Goal: Task Accomplishment & Management: Use online tool/utility

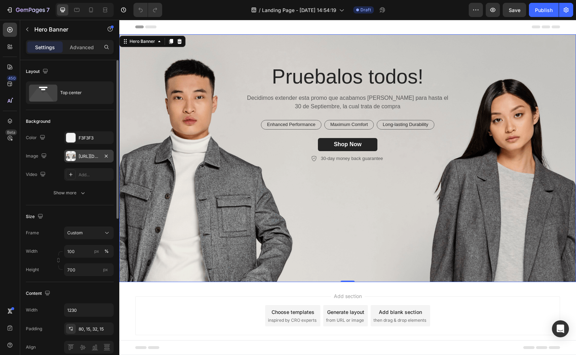
click at [91, 155] on div "[URL][DOMAIN_NAME]" at bounding box center [89, 156] width 21 height 6
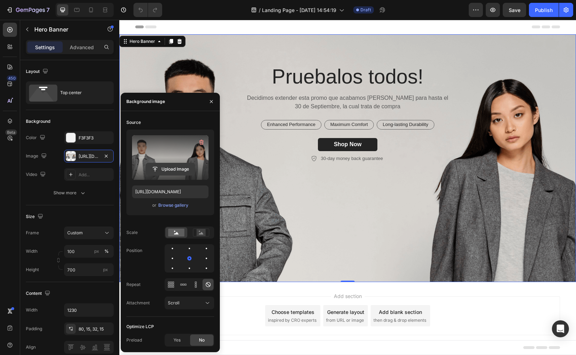
click at [164, 172] on input "file" at bounding box center [170, 169] width 49 height 12
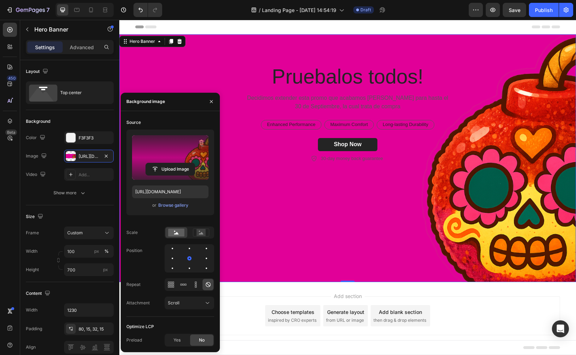
type input "[URL][DOMAIN_NAME]"
click at [214, 97] on button "button" at bounding box center [211, 101] width 11 height 11
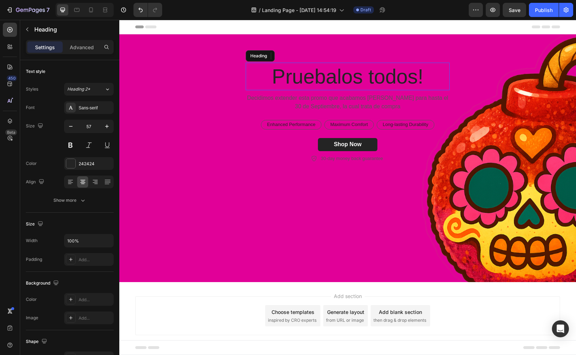
click at [338, 72] on h2 "Pruebalos todos!" at bounding box center [348, 77] width 204 height 28
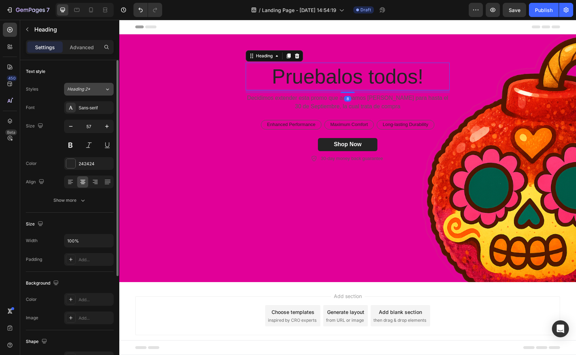
click at [104, 91] on icon at bounding box center [107, 89] width 6 height 7
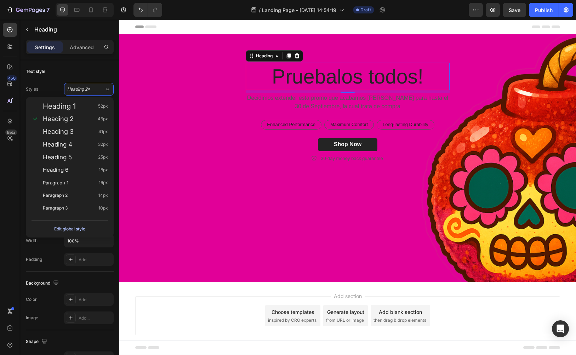
click at [73, 231] on div "Edit global style" at bounding box center [69, 229] width 31 height 8
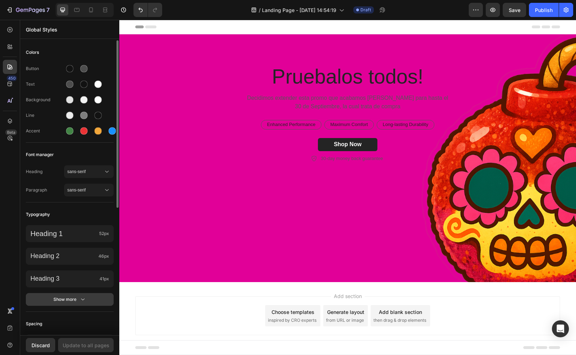
click at [81, 302] on icon "button" at bounding box center [82, 299] width 7 height 7
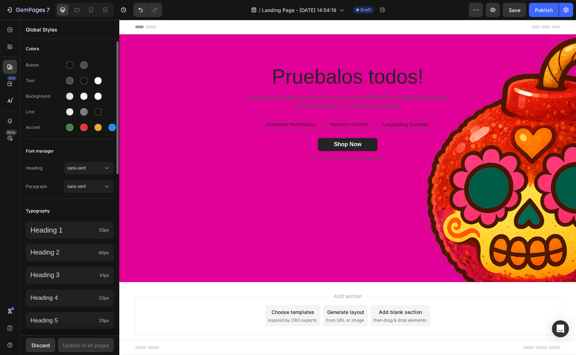
scroll to position [3, 0]
click at [86, 64] on div at bounding box center [83, 65] width 7 height 7
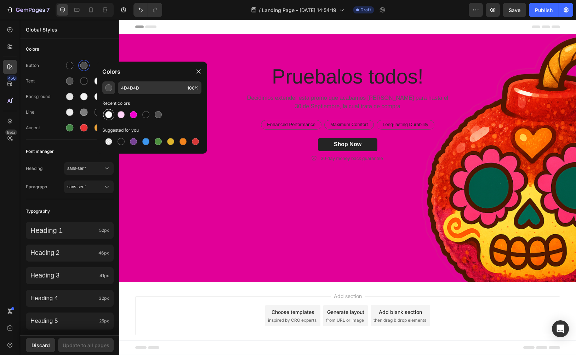
click at [108, 115] on div at bounding box center [108, 114] width 7 height 7
type input "FFFFFF"
click at [53, 77] on div "Text" at bounding box center [70, 80] width 88 height 11
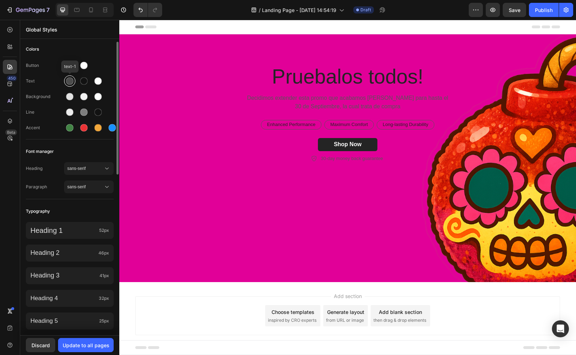
click at [67, 78] on div at bounding box center [69, 81] width 8 height 8
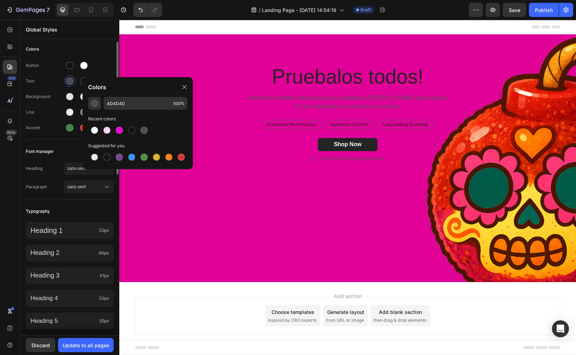
click at [55, 79] on div "Text" at bounding box center [45, 81] width 38 height 6
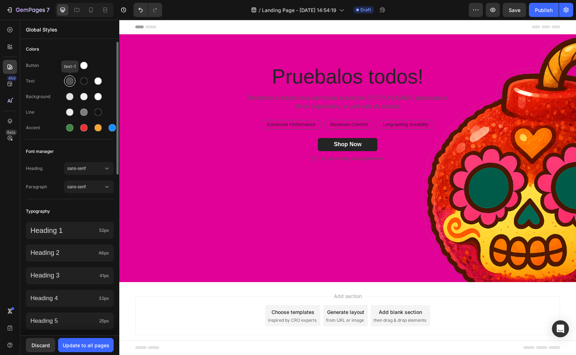
click at [72, 81] on div at bounding box center [69, 81] width 7 height 7
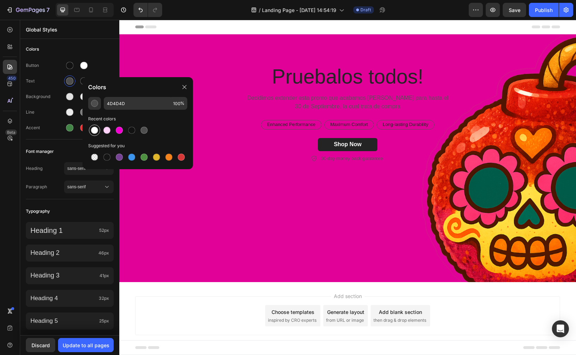
click at [95, 129] on div at bounding box center [94, 130] width 7 height 7
type input "FFFFFF"
click at [157, 124] on div "Recent colors" at bounding box center [137, 125] width 99 height 21
click at [183, 88] on icon at bounding box center [185, 87] width 6 height 6
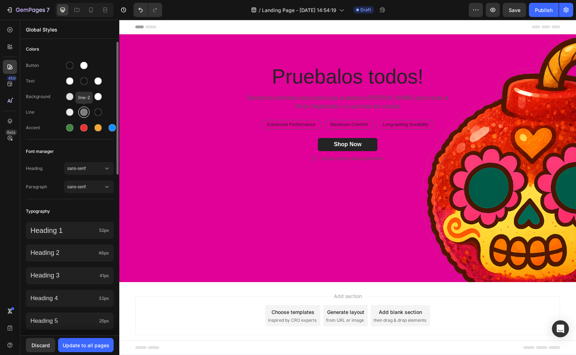
click at [84, 116] on div at bounding box center [84, 112] width 8 height 8
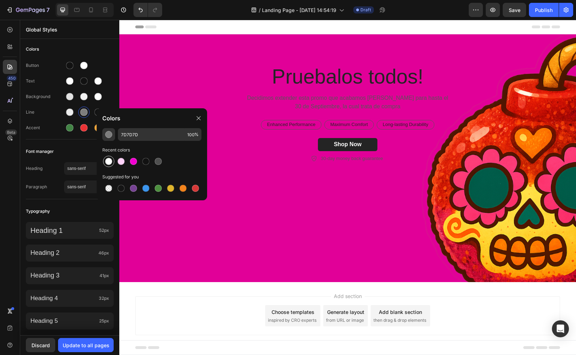
click at [110, 163] on div at bounding box center [108, 161] width 7 height 7
type input "FFFFFF"
click at [197, 119] on icon at bounding box center [199, 118] width 6 height 6
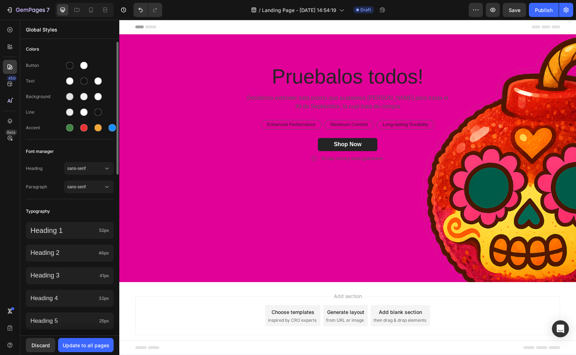
click at [113, 107] on div "Line" at bounding box center [70, 112] width 88 height 11
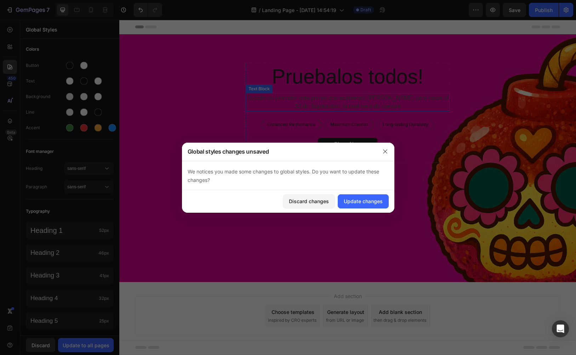
click at [317, 102] on p "Decidimos extender esta promo que acabamos [PERSON_NAME] para hasta el 30 de Se…" at bounding box center [347, 102] width 202 height 17
click at [382, 155] on button "button" at bounding box center [384, 151] width 11 height 11
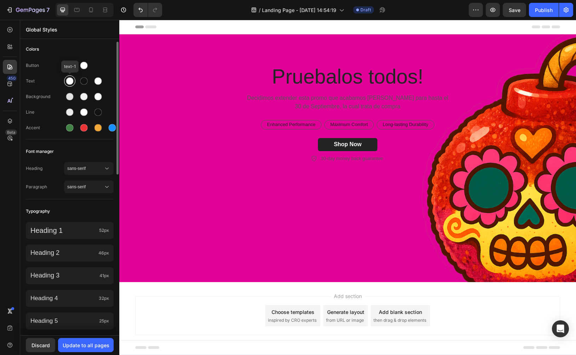
click at [68, 81] on div at bounding box center [69, 81] width 7 height 7
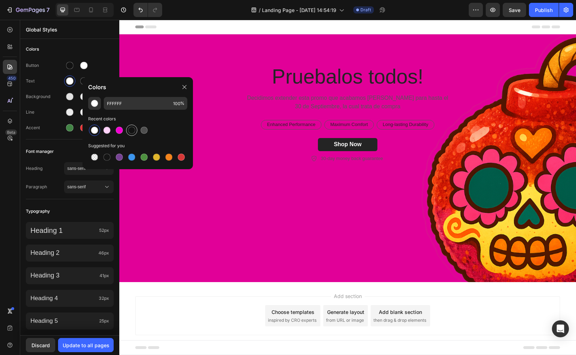
click at [133, 129] on div at bounding box center [131, 130] width 7 height 7
type input "121212"
click at [186, 84] on icon at bounding box center [185, 87] width 6 height 6
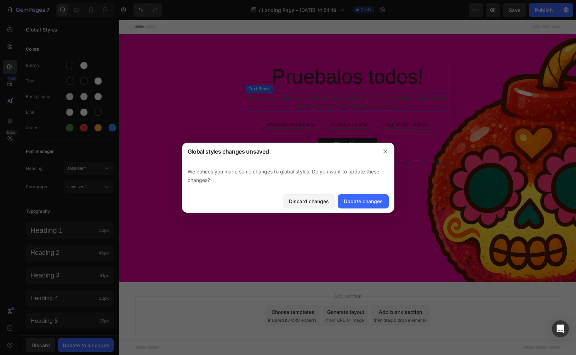
click at [318, 99] on p "Decidimos extender esta promo que acabamos [PERSON_NAME] para hasta el 30 de Se…" at bounding box center [347, 102] width 202 height 17
click at [325, 201] on div "Discard changes" at bounding box center [309, 200] width 40 height 7
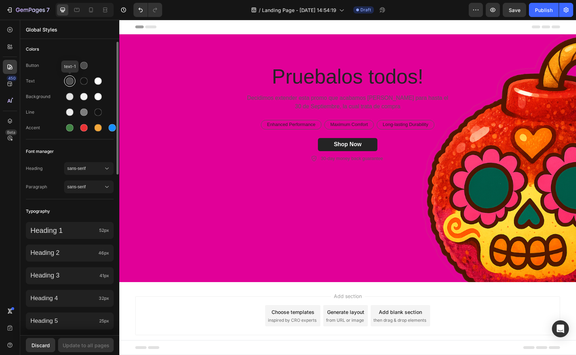
click at [69, 78] on div at bounding box center [69, 81] width 7 height 7
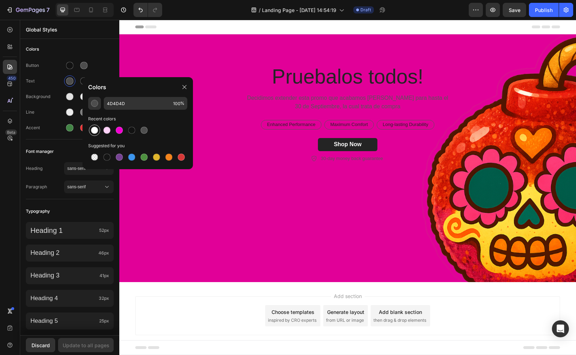
click at [96, 125] on div at bounding box center [94, 130] width 11 height 11
type input "FFFFFF"
click at [75, 340] on button "Update to all pages" at bounding box center [86, 345] width 56 height 14
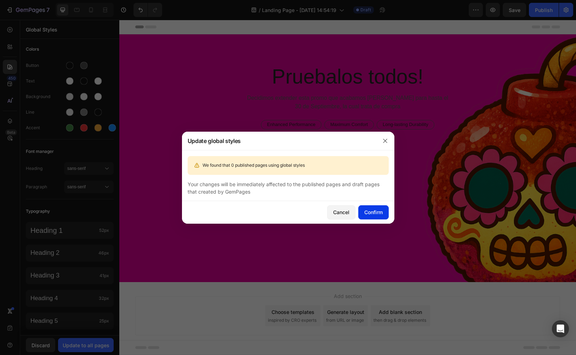
click at [372, 210] on div "Confirm" at bounding box center [373, 211] width 18 height 7
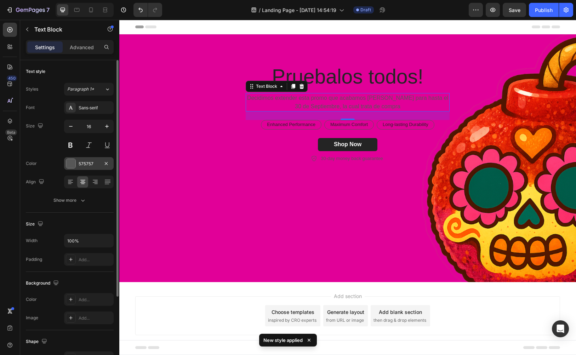
click at [81, 165] on div "575757" at bounding box center [89, 164] width 21 height 6
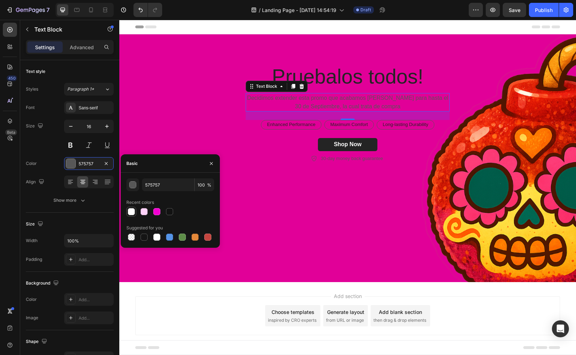
click at [129, 210] on div at bounding box center [131, 211] width 7 height 7
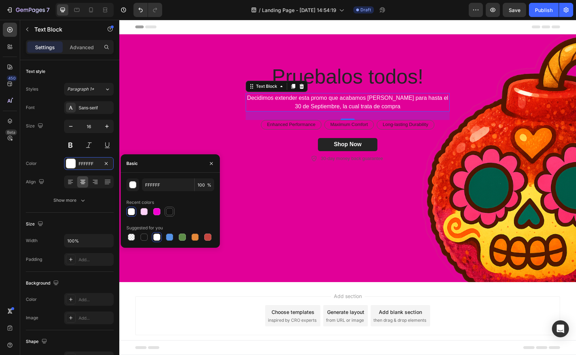
click at [171, 209] on div at bounding box center [169, 211] width 7 height 7
type input "121212"
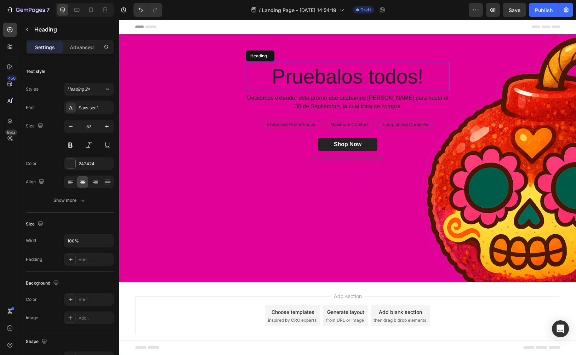
click at [324, 72] on h2 "Pruebalos todos!" at bounding box center [348, 77] width 204 height 28
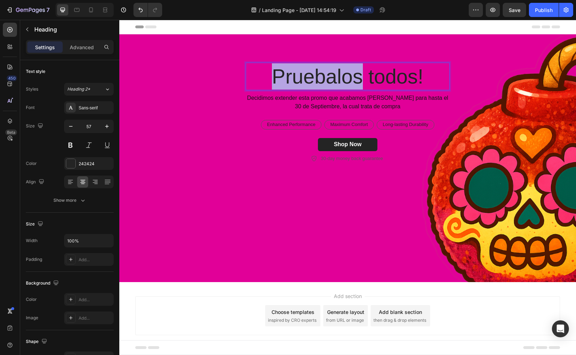
click at [318, 75] on p "Pruebalos todos!" at bounding box center [347, 76] width 202 height 26
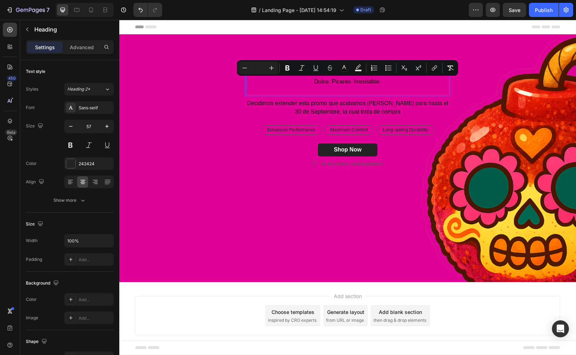
click at [260, 66] on input "Editor contextual toolbar" at bounding box center [258, 68] width 14 height 8
click at [265, 68] on input "16" at bounding box center [258, 68] width 14 height 8
click at [266, 68] on button "Plus" at bounding box center [271, 68] width 13 height 13
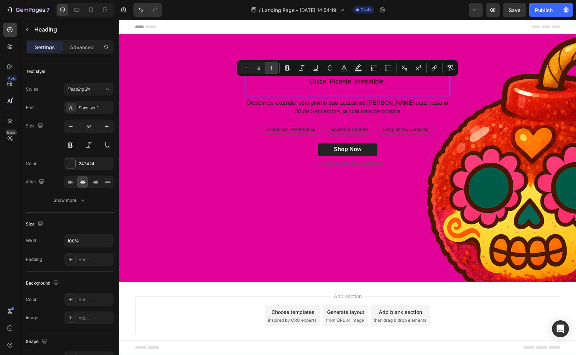
click at [266, 68] on button "Plus" at bounding box center [271, 68] width 13 height 13
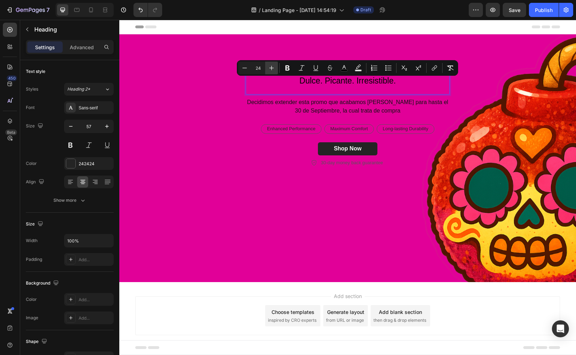
click at [266, 68] on button "Plus" at bounding box center [271, 68] width 13 height 13
type input "26"
click at [285, 67] on icon "Editor contextual toolbar" at bounding box center [287, 67] width 7 height 7
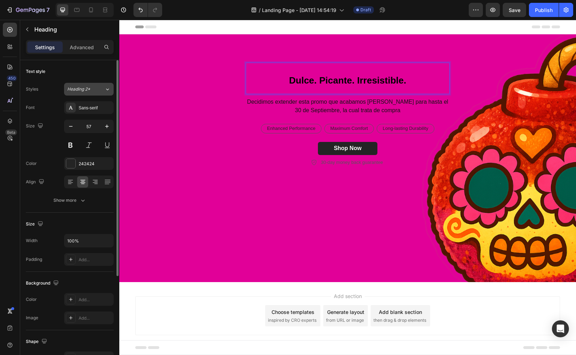
click at [109, 88] on icon at bounding box center [107, 89] width 6 height 7
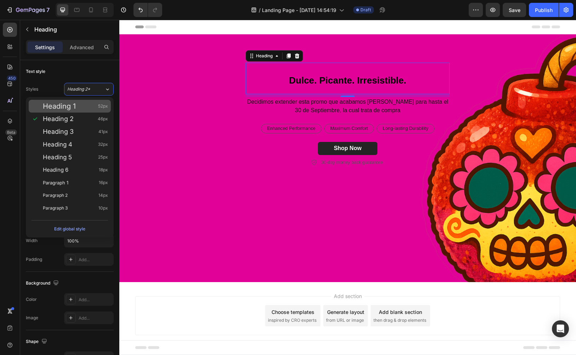
click at [90, 102] on div "Heading 1 52px" at bounding box center [70, 106] width 82 height 13
type input "52"
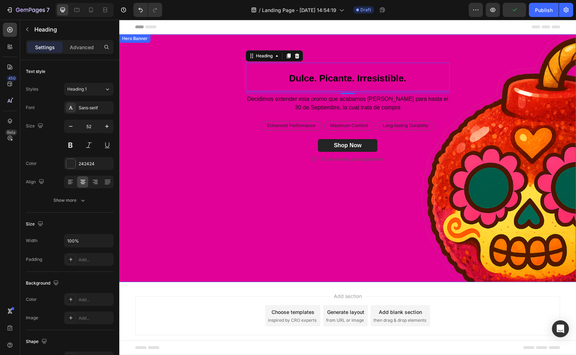
click at [192, 99] on div "⁠⁠⁠⁠⁠⁠⁠ Dulce. Picante. Irresistible. Heading 8 Decidimos extender esta promo q…" at bounding box center [347, 113] width 425 height 101
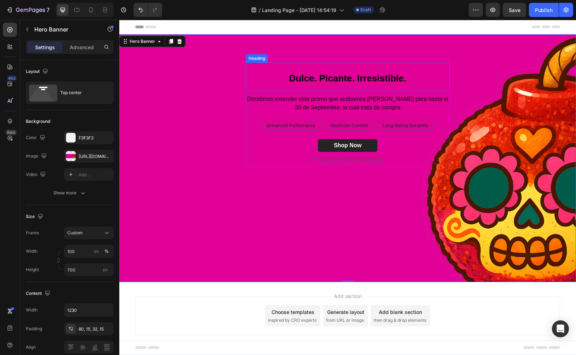
click at [321, 85] on p "⁠⁠⁠⁠⁠⁠⁠ Dulce. Picante. Irresistible." at bounding box center [347, 76] width 202 height 27
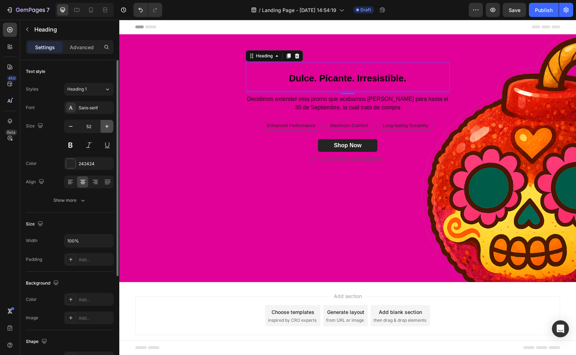
click at [103, 121] on button "button" at bounding box center [107, 126] width 13 height 13
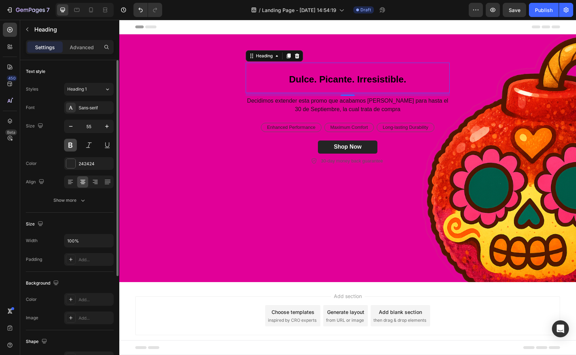
click at [73, 142] on button at bounding box center [70, 145] width 13 height 13
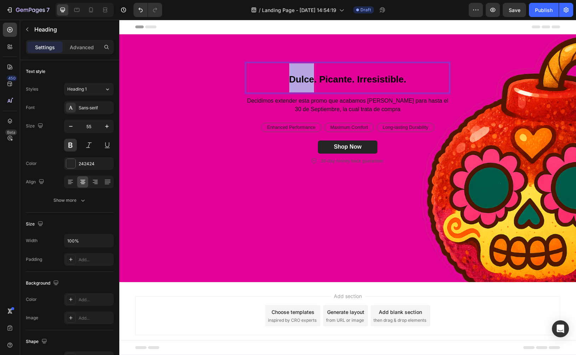
click at [306, 83] on strong "Dulce. Picante. Irresistible." at bounding box center [347, 79] width 117 height 11
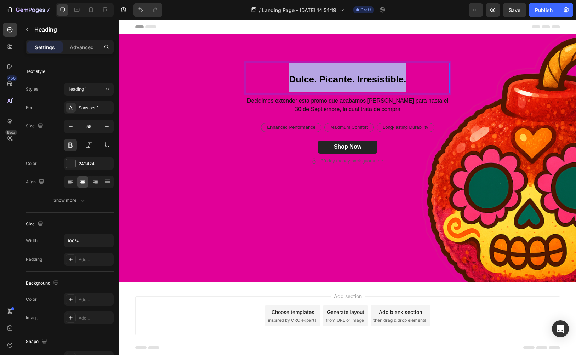
click at [306, 83] on strong "Dulce. Picante. Irresistible." at bounding box center [347, 79] width 117 height 11
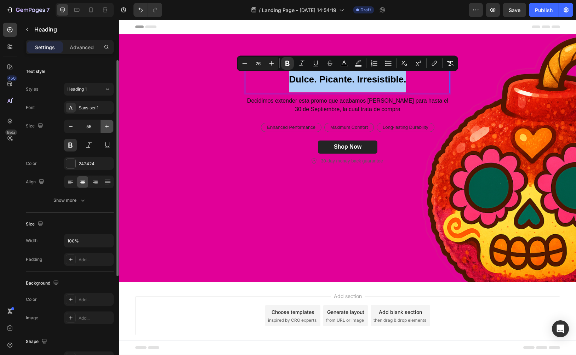
click at [107, 127] on icon "button" at bounding box center [106, 126] width 7 height 7
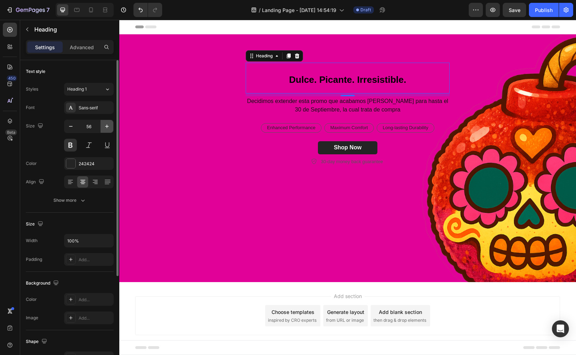
click at [109, 124] on icon "button" at bounding box center [106, 126] width 7 height 7
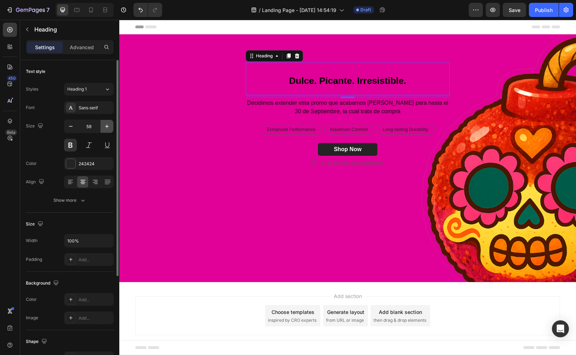
click at [109, 124] on icon "button" at bounding box center [106, 126] width 7 height 7
click at [73, 124] on icon "button" at bounding box center [70, 126] width 7 height 7
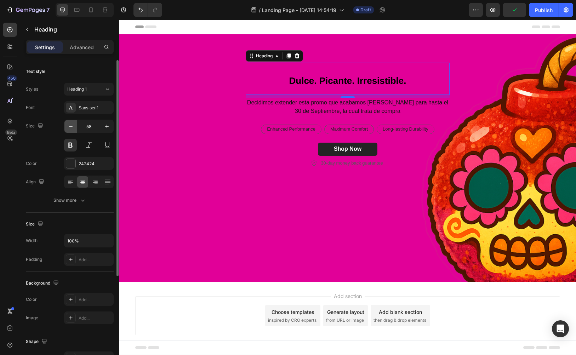
click at [73, 124] on icon "button" at bounding box center [70, 126] width 7 height 7
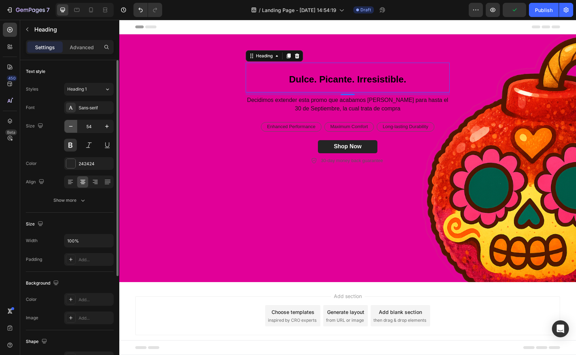
click at [73, 124] on icon "button" at bounding box center [70, 126] width 7 height 7
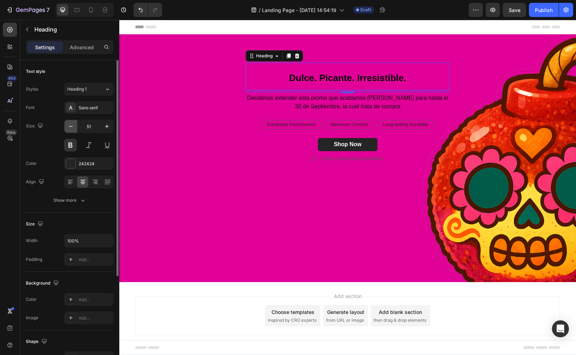
click at [73, 124] on icon "button" at bounding box center [70, 126] width 7 height 7
type input "50"
click at [314, 75] on strong "Dulce. Picante. Irresistible." at bounding box center [347, 77] width 117 height 11
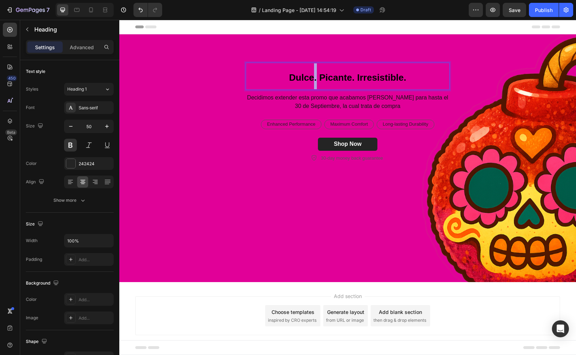
click at [314, 75] on strong "Dulce. Picante. Irresistible." at bounding box center [347, 77] width 117 height 11
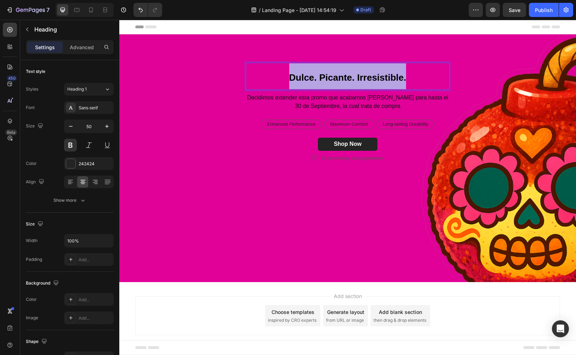
click at [314, 75] on strong "Dulce. Picante. Irresistible." at bounding box center [347, 77] width 117 height 11
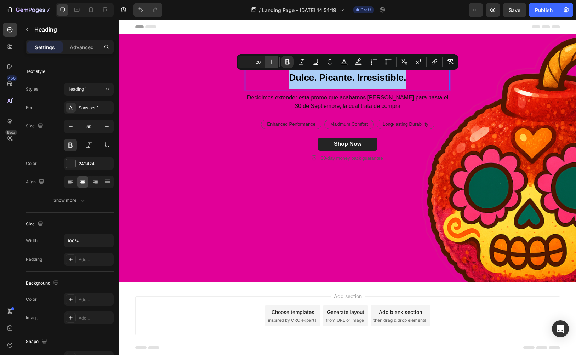
click at [271, 62] on icon "Editor contextual toolbar" at bounding box center [271, 62] width 5 height 5
click at [271, 62] on icon "Editor contextual toolbar" at bounding box center [271, 61] width 7 height 7
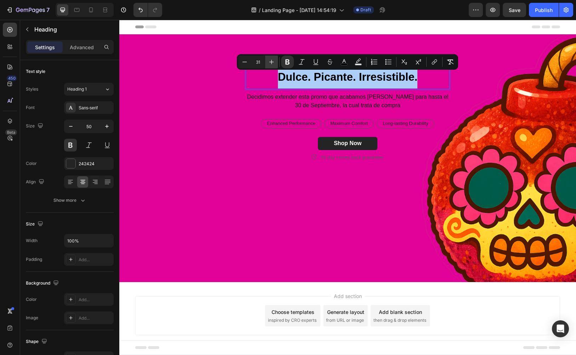
click at [271, 62] on icon "Editor contextual toolbar" at bounding box center [271, 61] width 7 height 7
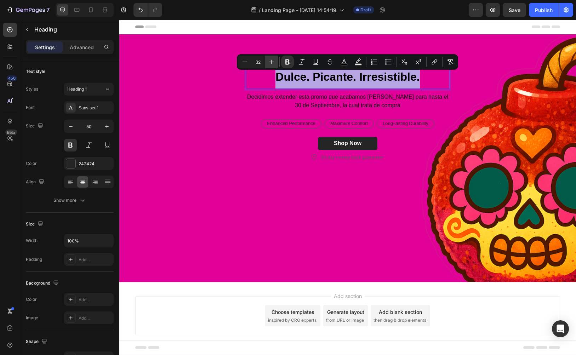
type input "33"
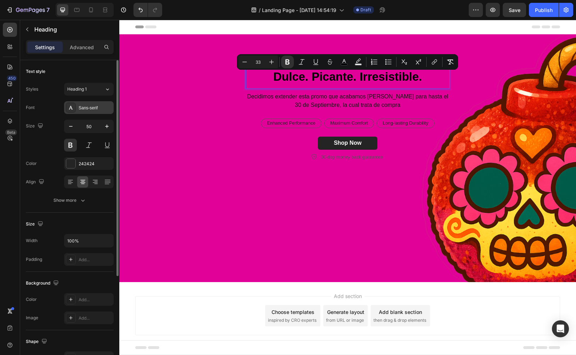
click at [89, 108] on div "Sans-serif" at bounding box center [95, 108] width 33 height 6
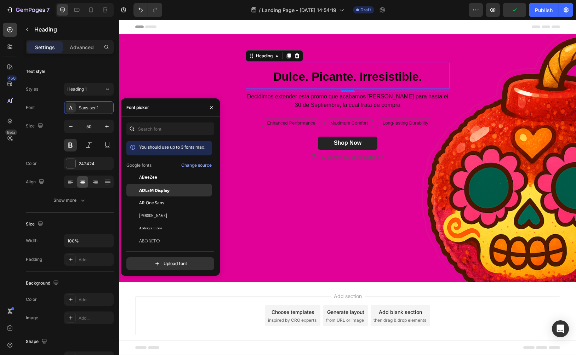
click at [151, 188] on span "ADLaM Display" at bounding box center [154, 190] width 30 height 6
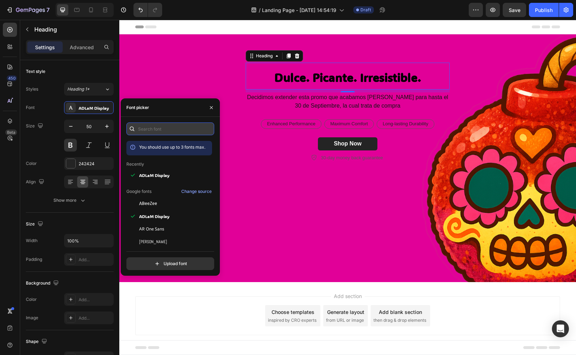
click at [156, 133] on input "text" at bounding box center [170, 128] width 88 height 13
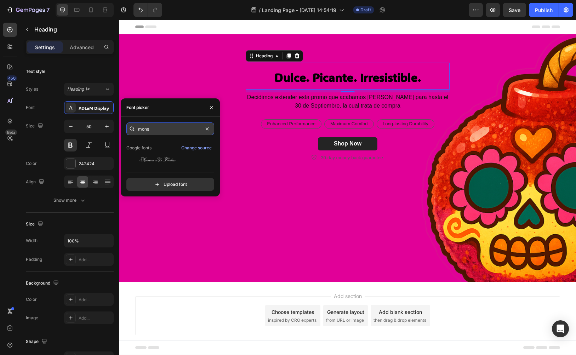
scroll to position [0, 0]
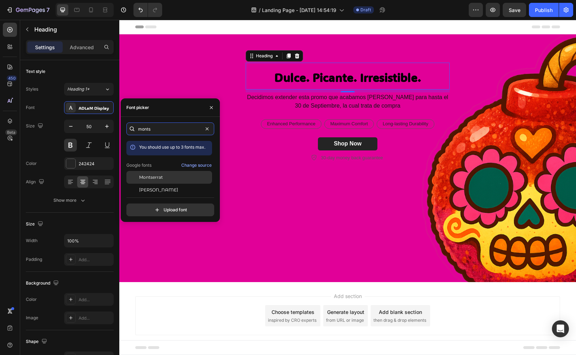
type input "monts"
click at [161, 179] on span "Montserrat" at bounding box center [151, 177] width 24 height 6
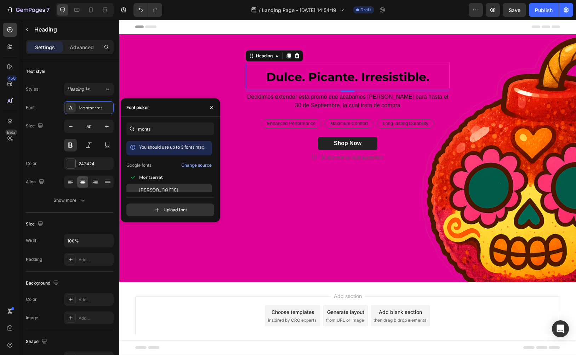
click at [160, 190] on span "[PERSON_NAME]" at bounding box center [158, 190] width 39 height 6
click at [161, 183] on div "Montserrat" at bounding box center [169, 177] width 86 height 13
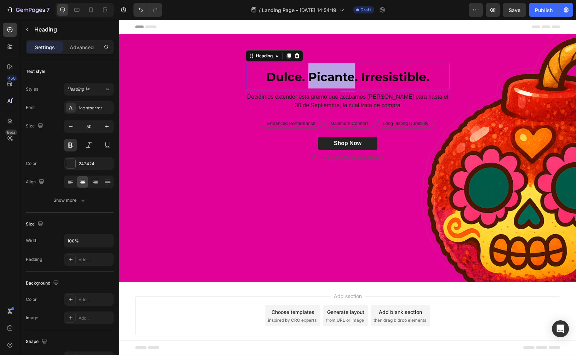
click at [310, 73] on strong "Dulce. Picante. Irresistible." at bounding box center [347, 77] width 163 height 14
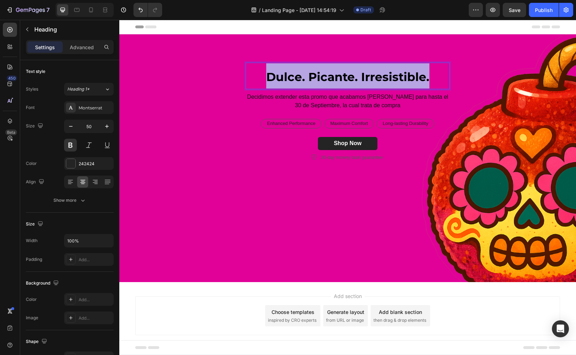
click at [310, 73] on strong "Dulce. Picante. Irresistible." at bounding box center [347, 77] width 163 height 14
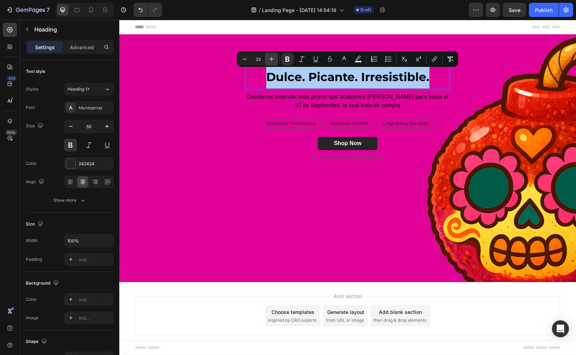
click at [273, 59] on icon "Editor contextual toolbar" at bounding box center [271, 59] width 5 height 5
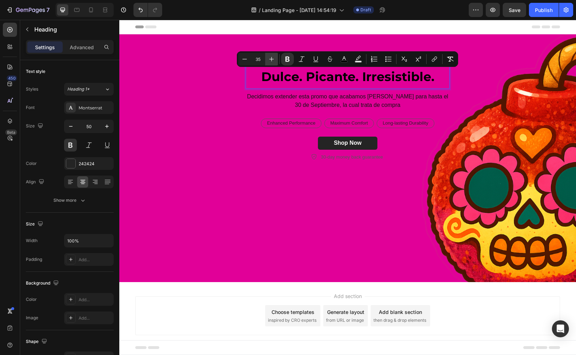
click at [273, 59] on icon "Editor contextual toolbar" at bounding box center [271, 59] width 5 height 5
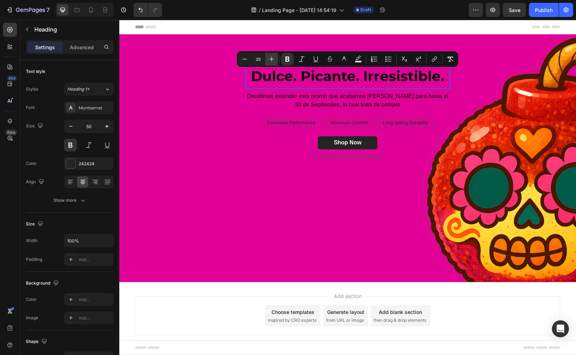
type input "40"
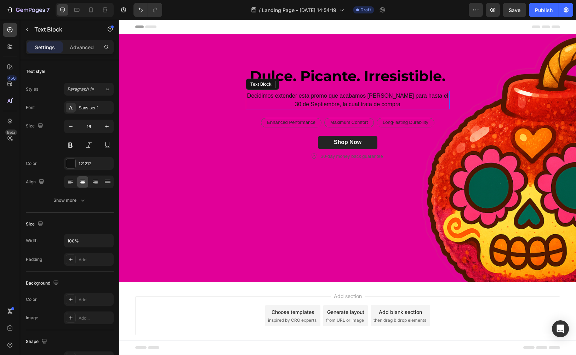
click at [379, 101] on p "Decidimos extender esta promo que acabamos [PERSON_NAME] para hasta el 30 de Se…" at bounding box center [347, 100] width 202 height 17
click at [270, 94] on span "Dulce, picante y 100% [DEMOGRAPHIC_DATA]. Gomitas [PERSON_NAME] hechas en [GEOG…" at bounding box center [348, 100] width 194 height 15
click at [261, 94] on span "Dulce, picante y 100% [DEMOGRAPHIC_DATA]. Gomitas [PERSON_NAME] hechas en [GEOG…" at bounding box center [348, 100] width 194 height 15
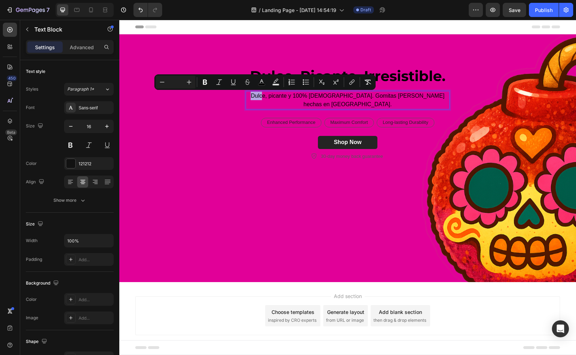
click at [261, 94] on span "Dulce, picante y 100% [DEMOGRAPHIC_DATA]. Gomitas [PERSON_NAME] hechas en [GEOG…" at bounding box center [348, 100] width 194 height 15
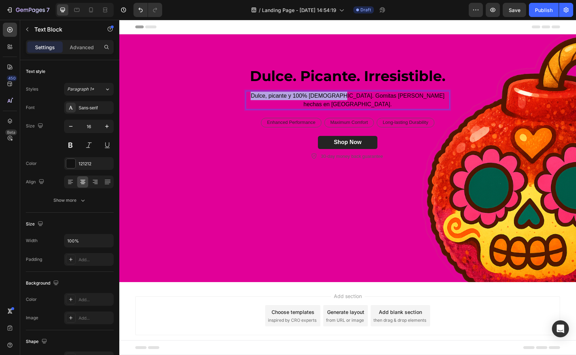
click at [345, 95] on span "Dulce, picante y 100% [DEMOGRAPHIC_DATA]. Gomitas [PERSON_NAME] hechas en [GEOG…" at bounding box center [348, 100] width 194 height 15
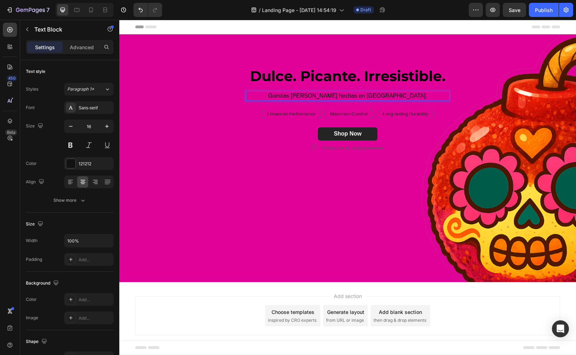
click at [399, 92] on p "Gomitas [PERSON_NAME] hechas en [GEOGRAPHIC_DATA]." at bounding box center [347, 96] width 202 height 8
click at [350, 94] on span "Gomitas [PERSON_NAME] hechas en [GEOGRAPHIC_DATA]." at bounding box center [347, 96] width 159 height 6
click at [335, 97] on span "Gomitas [PERSON_NAME] hechas en [GEOGRAPHIC_DATA]." at bounding box center [347, 96] width 159 height 6
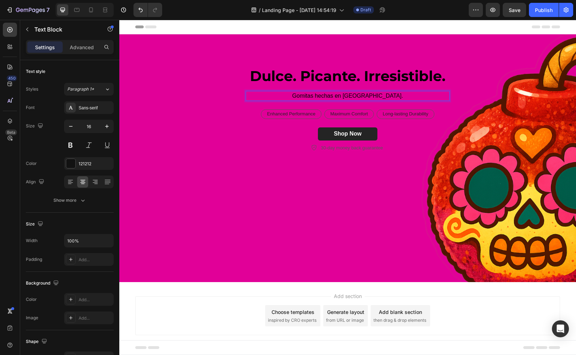
click at [343, 95] on span "Gomitas hechas en [GEOGRAPHIC_DATA]." at bounding box center [347, 96] width 111 height 6
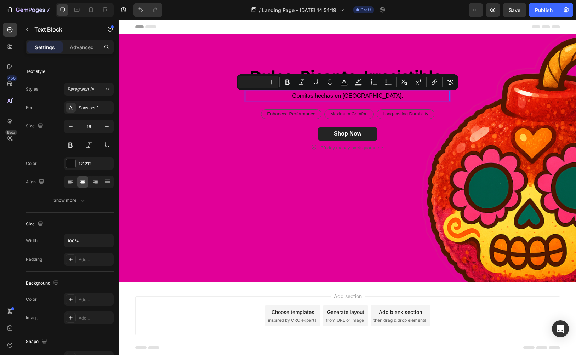
click at [349, 95] on span "Gomitas hechas en [GEOGRAPHIC_DATA]." at bounding box center [347, 96] width 111 height 6
drag, startPoint x: 363, startPoint y: 95, endPoint x: 311, endPoint y: 96, distance: 52.4
click at [311, 96] on p "Gomitas hechas en [GEOGRAPHIC_DATA]." at bounding box center [347, 96] width 202 height 8
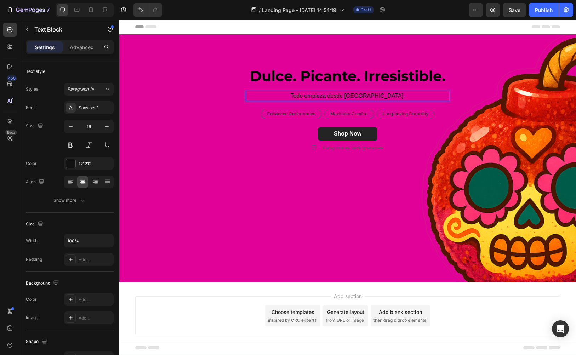
click at [393, 96] on p "Todo empieza desde [GEOGRAPHIC_DATA]." at bounding box center [347, 96] width 202 height 8
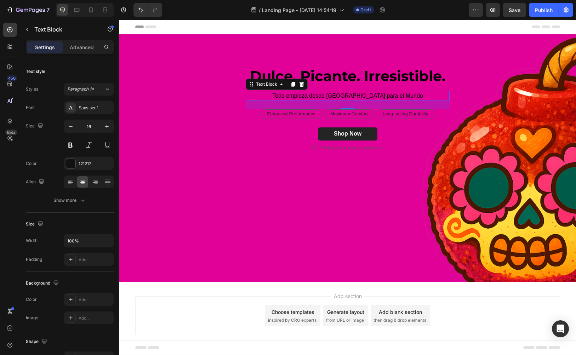
click at [404, 96] on span "Todo empieza desde [GEOGRAPHIC_DATA] para el Mundo" at bounding box center [347, 96] width 150 height 6
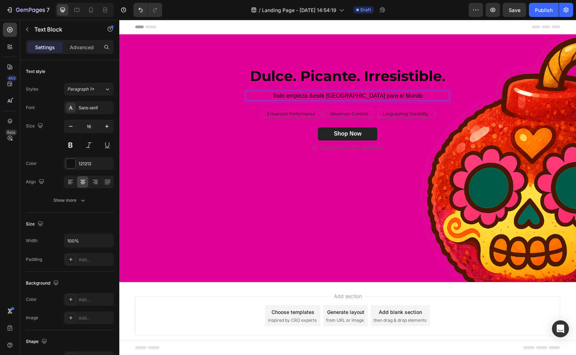
click at [404, 96] on span "Todo empieza desde [GEOGRAPHIC_DATA] para el Mundo" at bounding box center [347, 96] width 150 height 6
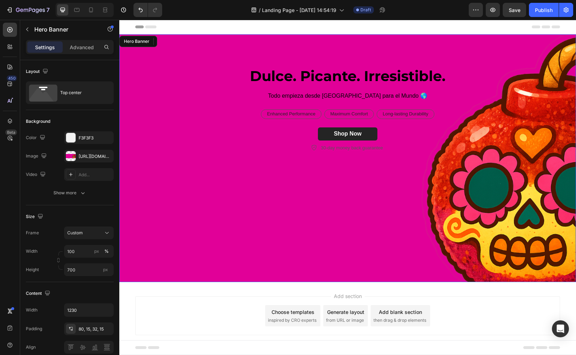
click at [408, 160] on div "⁠⁠⁠⁠⁠⁠⁠ Dulce. Picante. Irresistible. Heading Todo empieza desde [GEOGRAPHIC_DA…" at bounding box center [347, 98] width 435 height 129
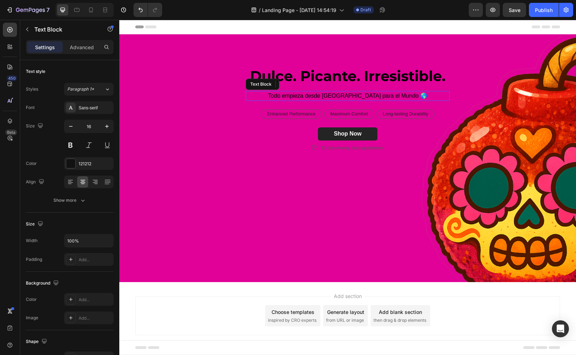
click at [362, 96] on span "Todo empieza desde [GEOGRAPHIC_DATA] para el Mundo 🌎" at bounding box center [347, 96] width 159 height 6
click at [399, 97] on span "Todo empieza desde [GEOGRAPHIC_DATA] para el Mundo 🌎" at bounding box center [347, 96] width 159 height 6
click at [393, 96] on span "Todo empieza desde [GEOGRAPHIC_DATA] para el Mundo 🌎" at bounding box center [347, 96] width 159 height 6
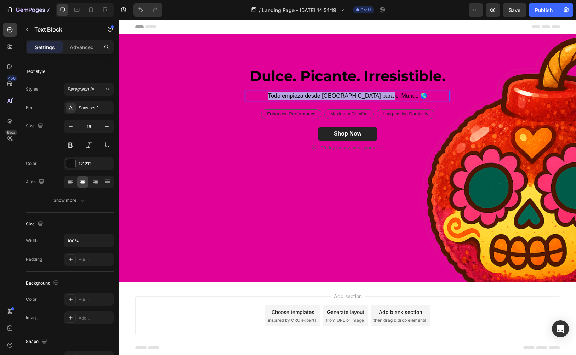
click at [393, 96] on span "Todo empieza desde [GEOGRAPHIC_DATA] para el Mundo 🌎" at bounding box center [347, 96] width 159 height 6
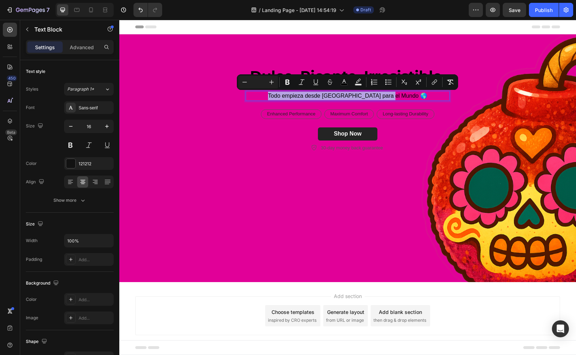
click at [333, 96] on span "Todo empieza desde [GEOGRAPHIC_DATA] para el Mundo 🌎" at bounding box center [347, 96] width 159 height 6
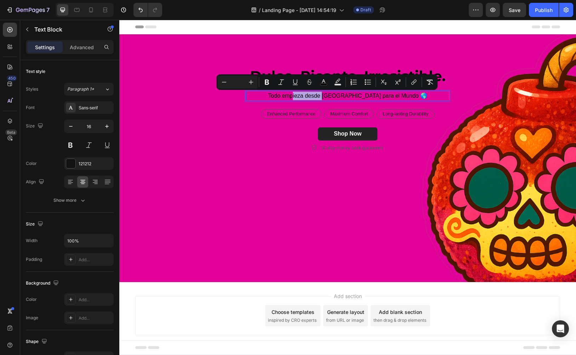
drag, startPoint x: 342, startPoint y: 97, endPoint x: 312, endPoint y: 97, distance: 29.4
click at [312, 97] on span "Todo empieza desde [GEOGRAPHIC_DATA] para el Mundo 🌎" at bounding box center [347, 96] width 159 height 6
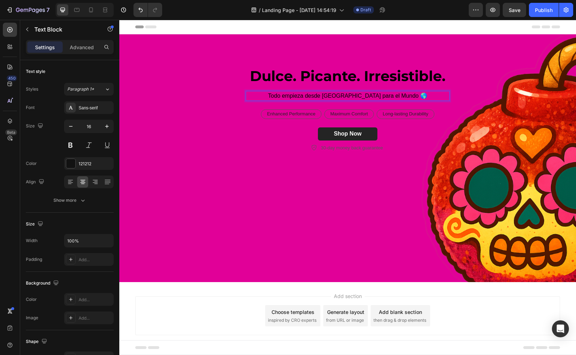
click at [332, 96] on span "Todo empieza desde [GEOGRAPHIC_DATA] para el Mundo 🌎" at bounding box center [347, 96] width 159 height 6
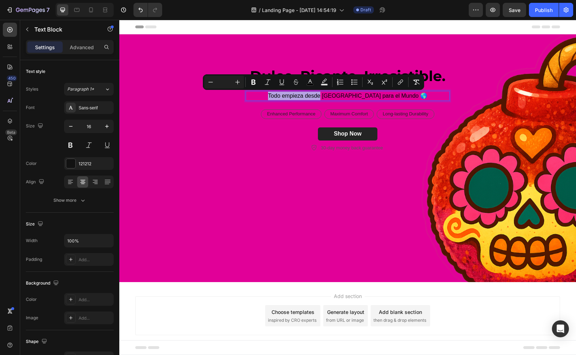
drag, startPoint x: 340, startPoint y: 95, endPoint x: 285, endPoint y: 94, distance: 55.2
click at [285, 94] on p "Todo empieza desde [GEOGRAPHIC_DATA] para el Mundo 🌎" at bounding box center [347, 96] width 202 height 8
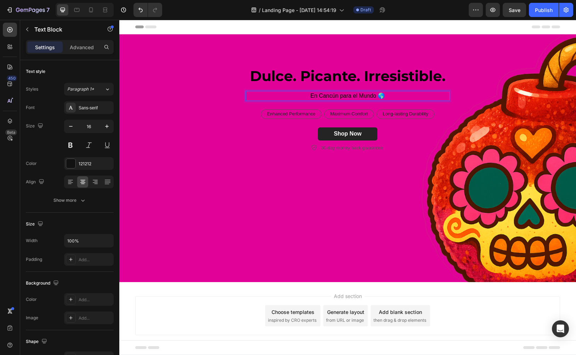
click at [344, 94] on span "En Cancún para el Mundo 🌎" at bounding box center [347, 96] width 74 height 6
click at [378, 97] on span "En Cancún para el Mundo 🌎" at bounding box center [347, 96] width 74 height 6
click at [369, 96] on span "En Cancún para el Mundo 🌎" at bounding box center [347, 96] width 74 height 6
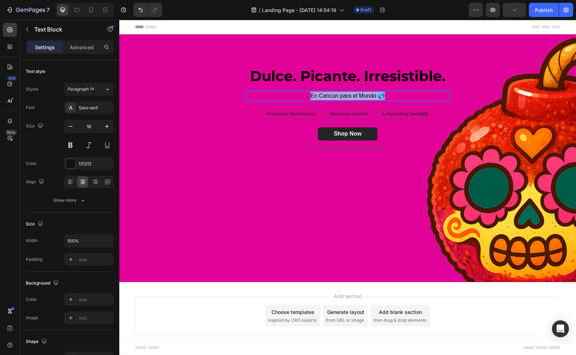
click at [369, 96] on span "En Cancún para el Mundo 🌎" at bounding box center [347, 96] width 74 height 6
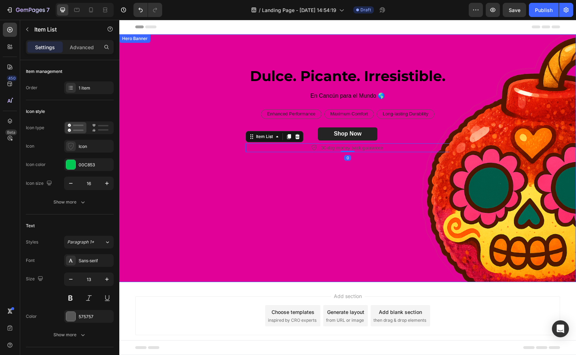
click at [265, 182] on div "Background Image" at bounding box center [347, 158] width 457 height 248
